Goal: Task Accomplishment & Management: Manage account settings

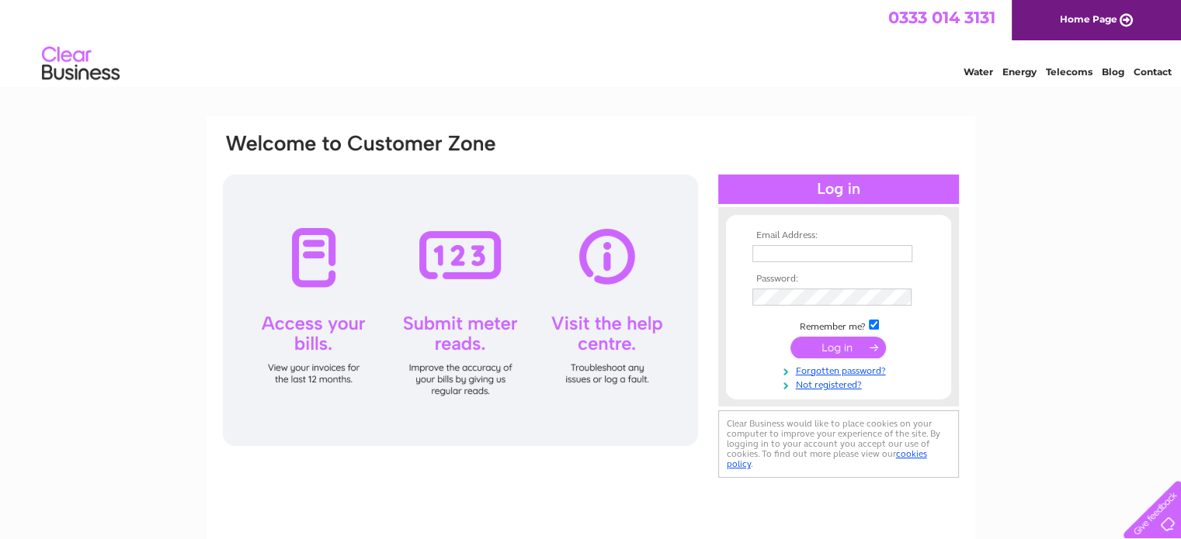
click at [810, 256] on input "text" at bounding box center [832, 253] width 160 height 17
type input "[EMAIL_ADDRESS][DOMAIN_NAME]"
click at [841, 344] on input "submit" at bounding box center [837, 348] width 95 height 22
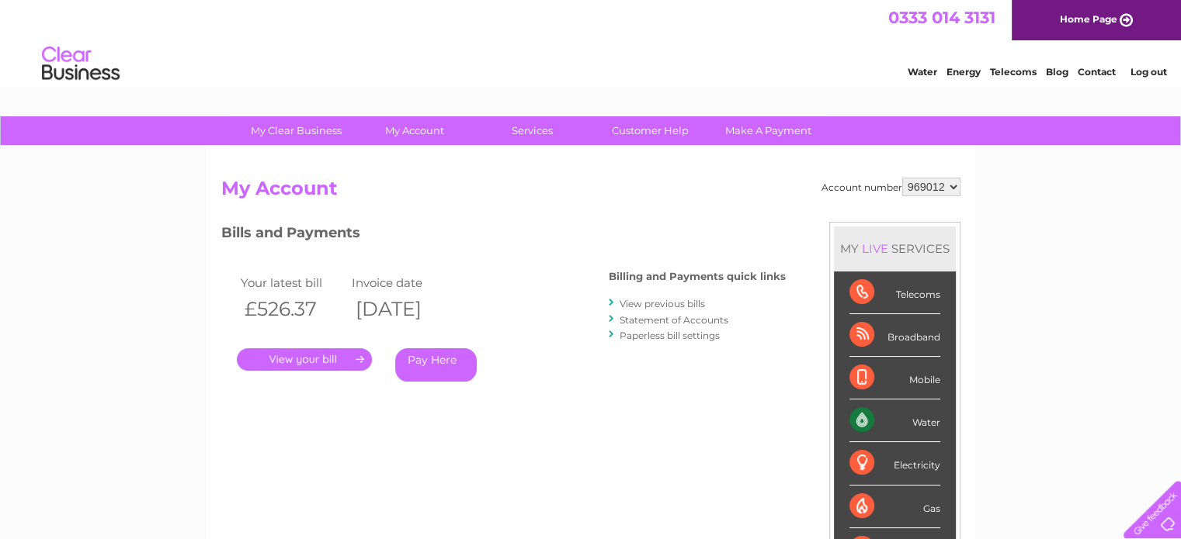
click at [355, 361] on link "." at bounding box center [304, 360] width 135 height 23
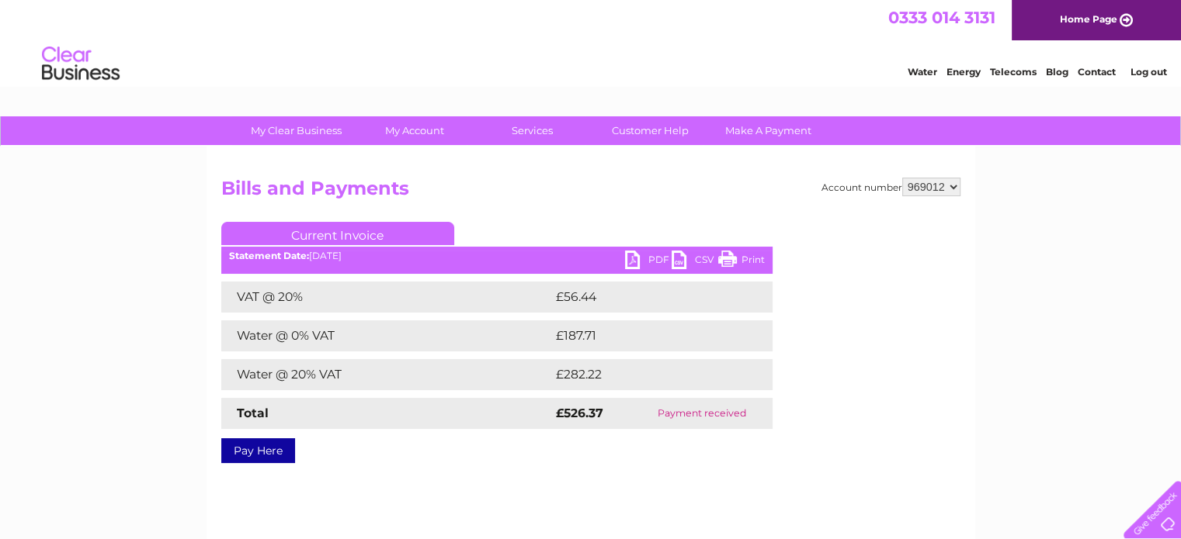
click at [646, 255] on link "PDF" at bounding box center [648, 262] width 47 height 23
